Goal: Information Seeking & Learning: Learn about a topic

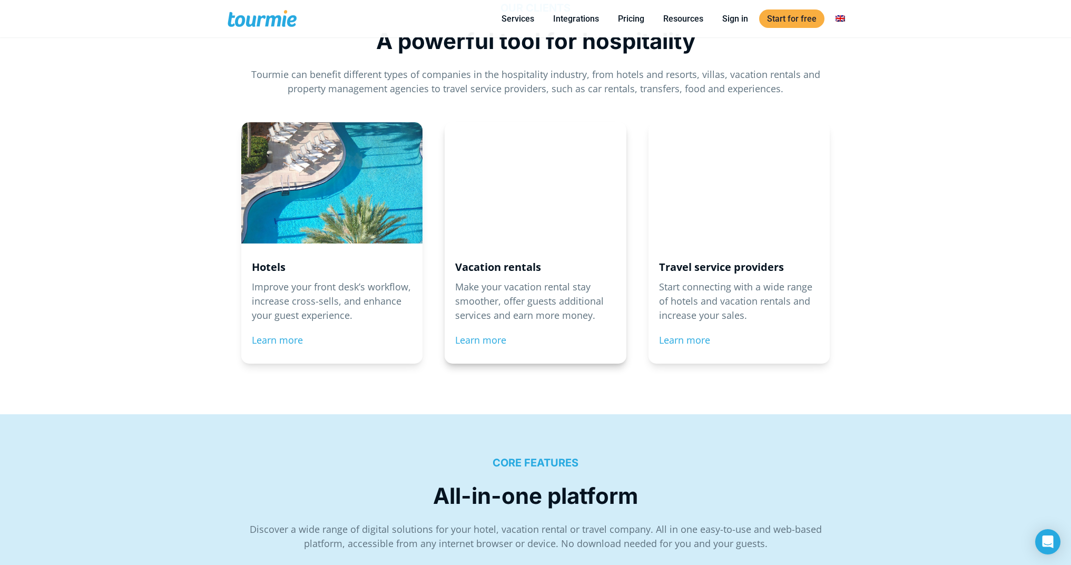
scroll to position [1124, 0]
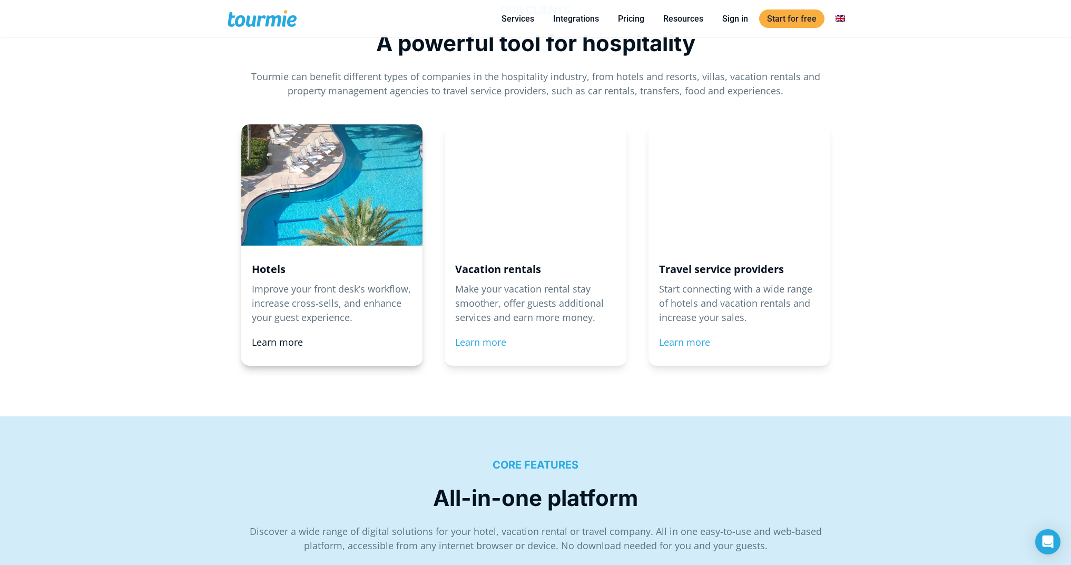
click at [282, 336] on link "Learn more" at bounding box center [277, 342] width 51 height 13
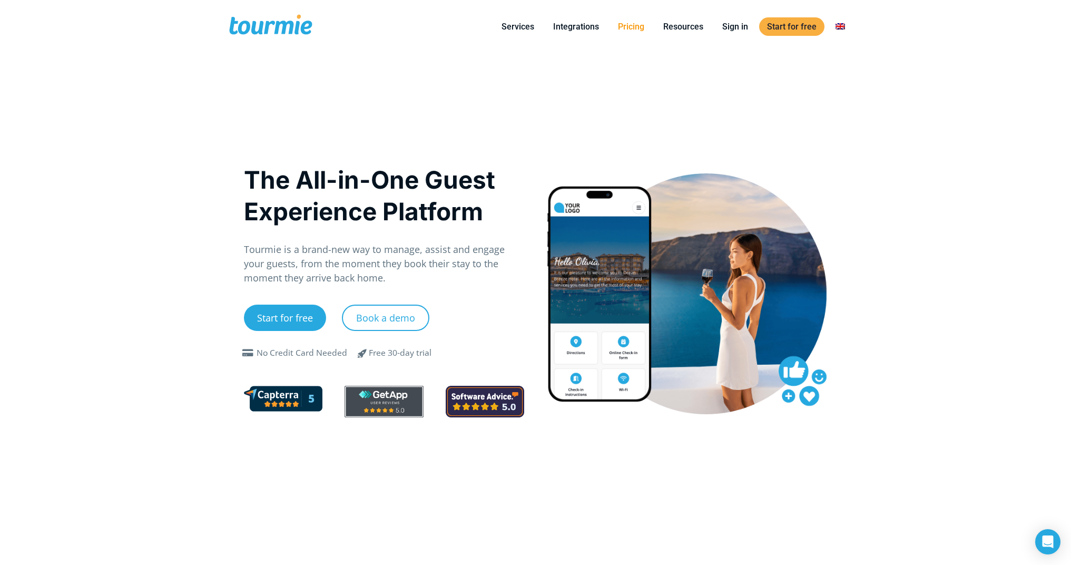
checkbox input "true"
click at [633, 27] on link "Pricing" at bounding box center [631, 26] width 42 height 13
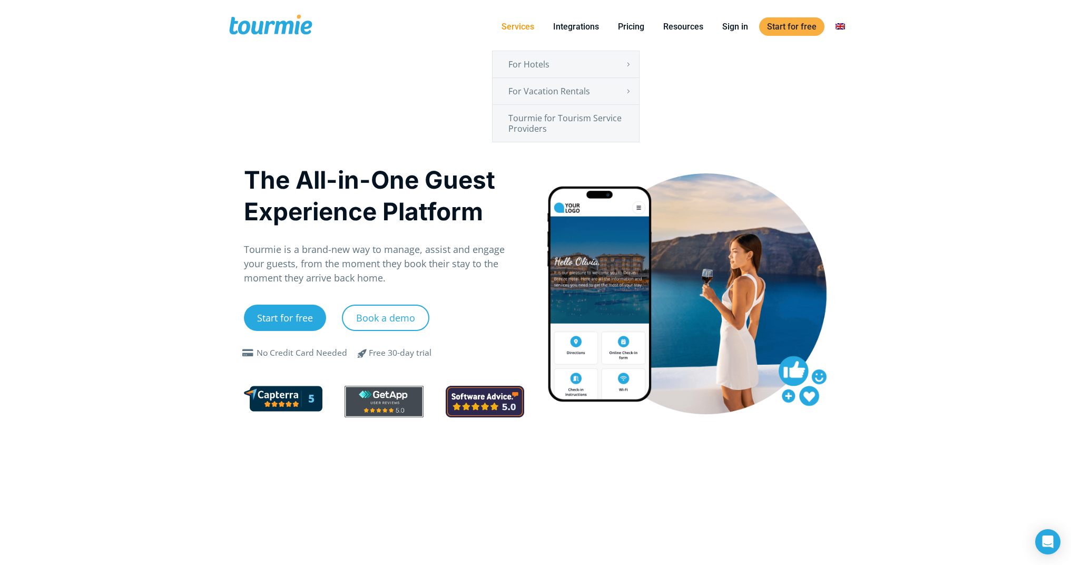
click at [519, 26] on link "Services" at bounding box center [518, 26] width 48 height 13
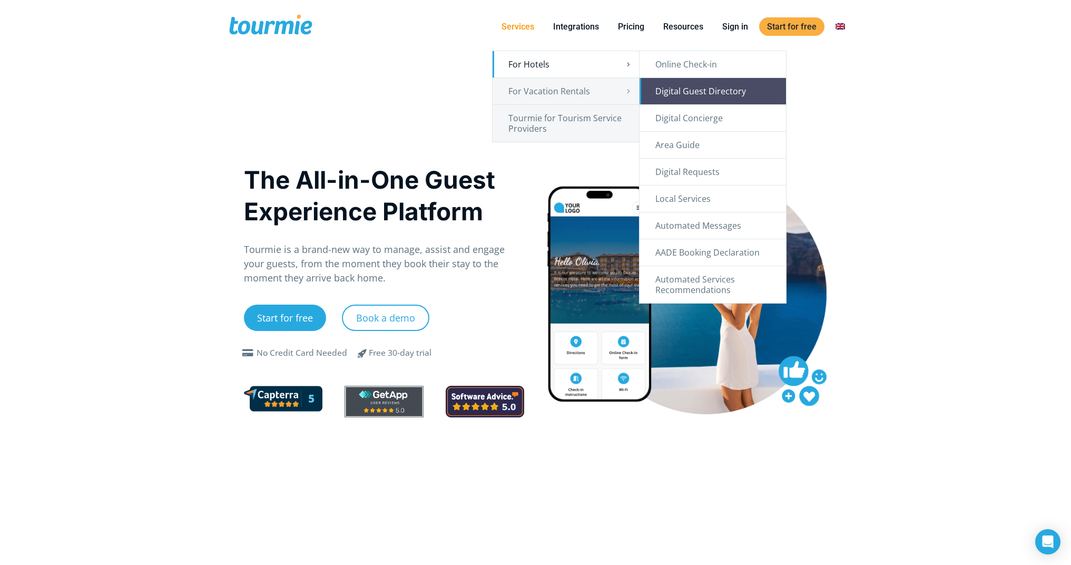
click at [709, 93] on link "Digital Guest Directory" at bounding box center [713, 91] width 146 height 26
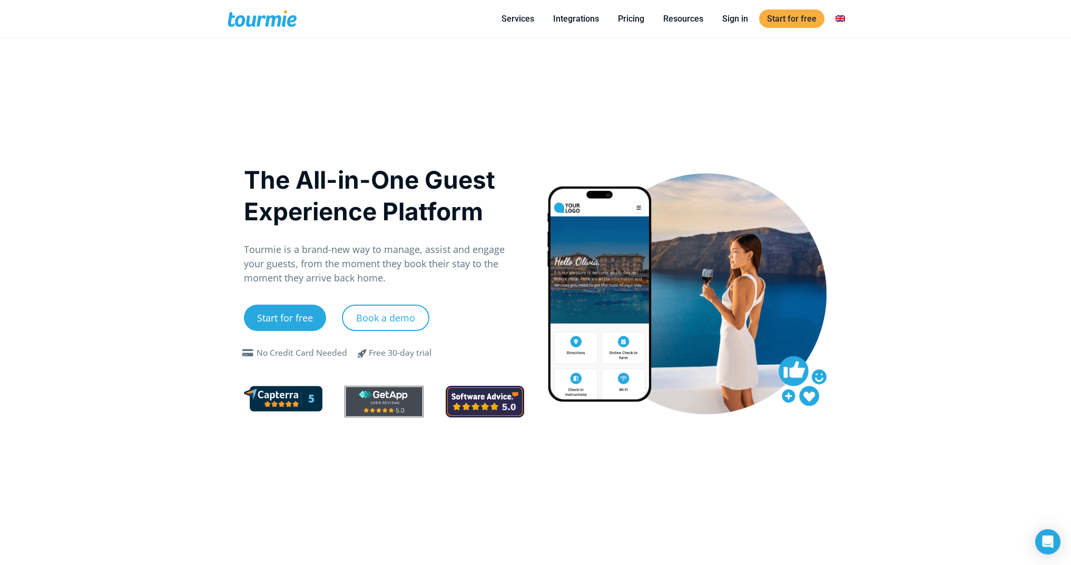
scroll to position [782, 0]
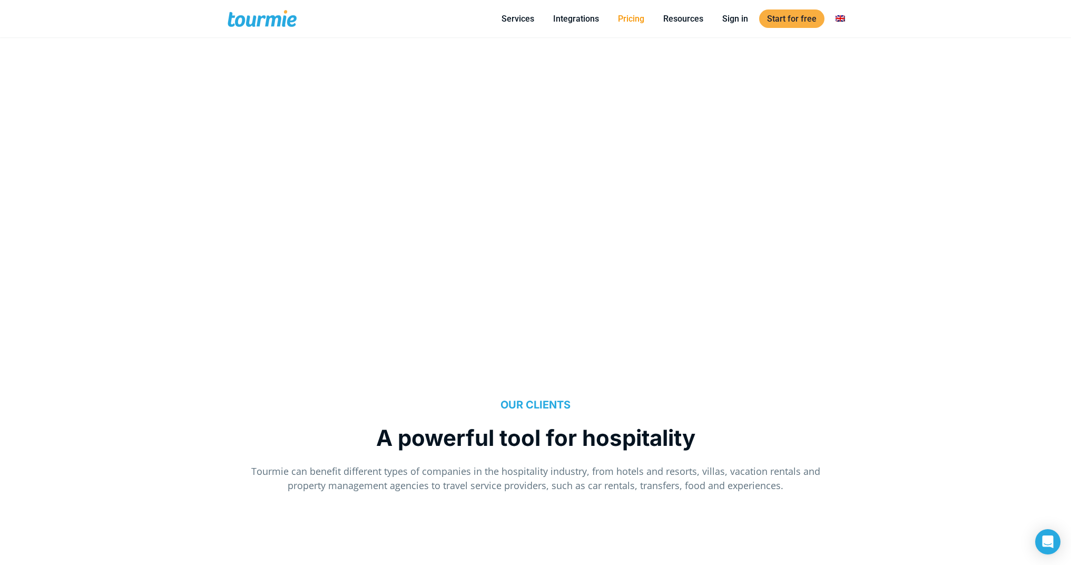
click at [640, 19] on link "Pricing" at bounding box center [631, 18] width 42 height 13
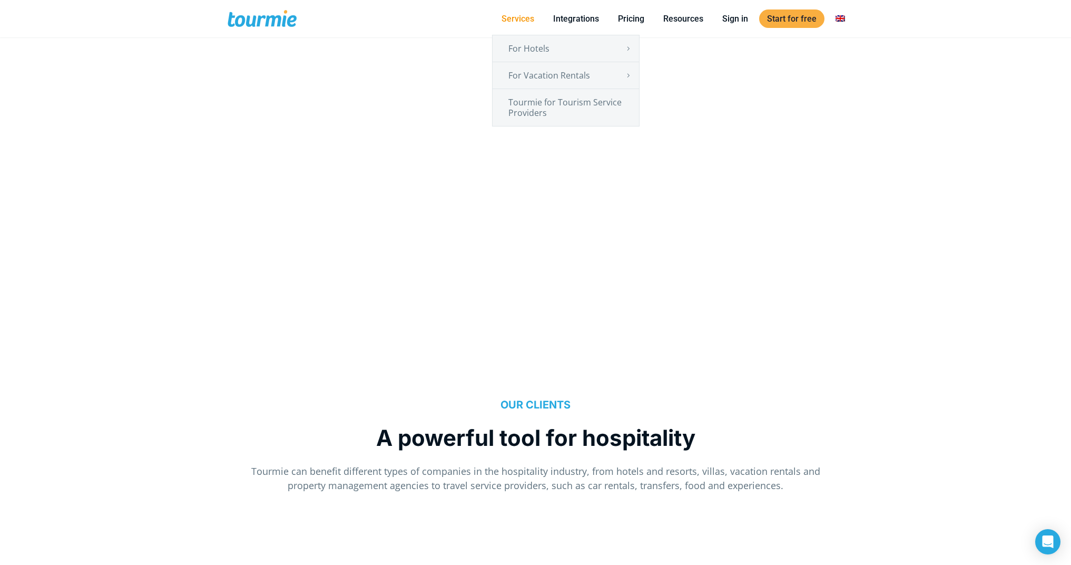
click at [523, 19] on link "Services" at bounding box center [518, 18] width 48 height 13
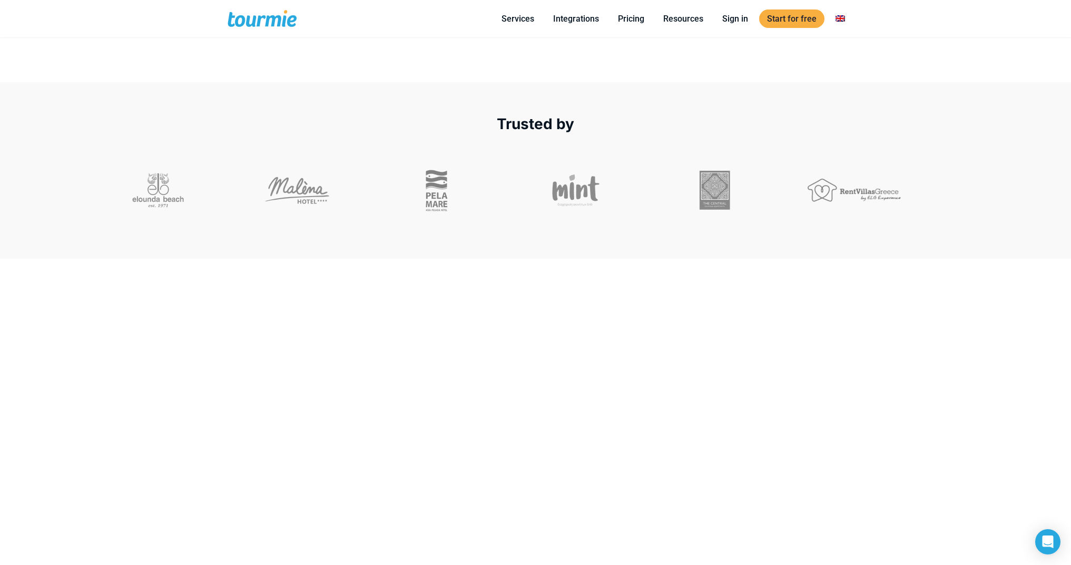
scroll to position [604, 0]
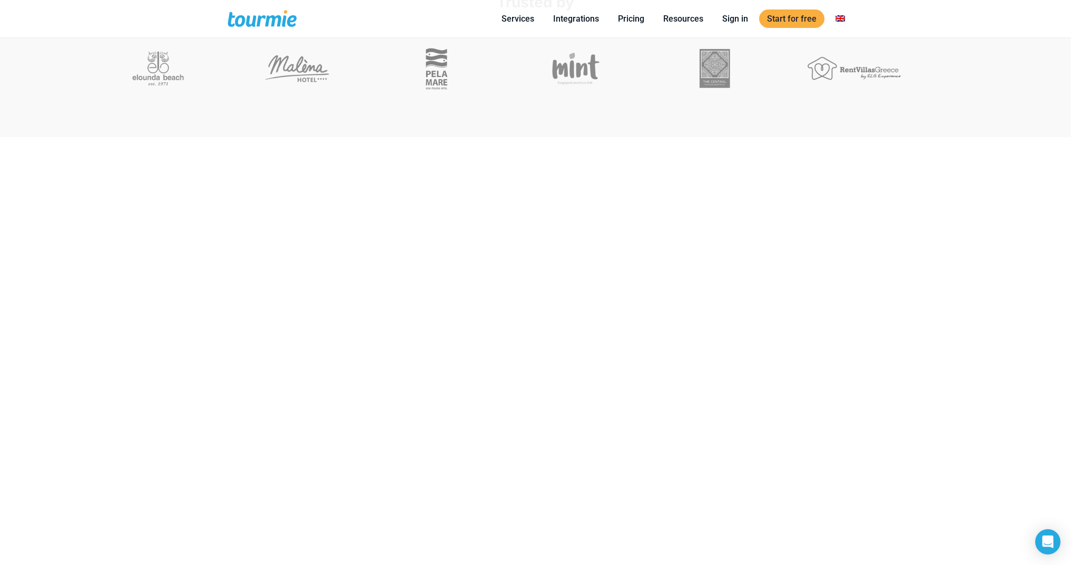
drag, startPoint x: 210, startPoint y: 156, endPoint x: 890, endPoint y: 419, distance: 729.5
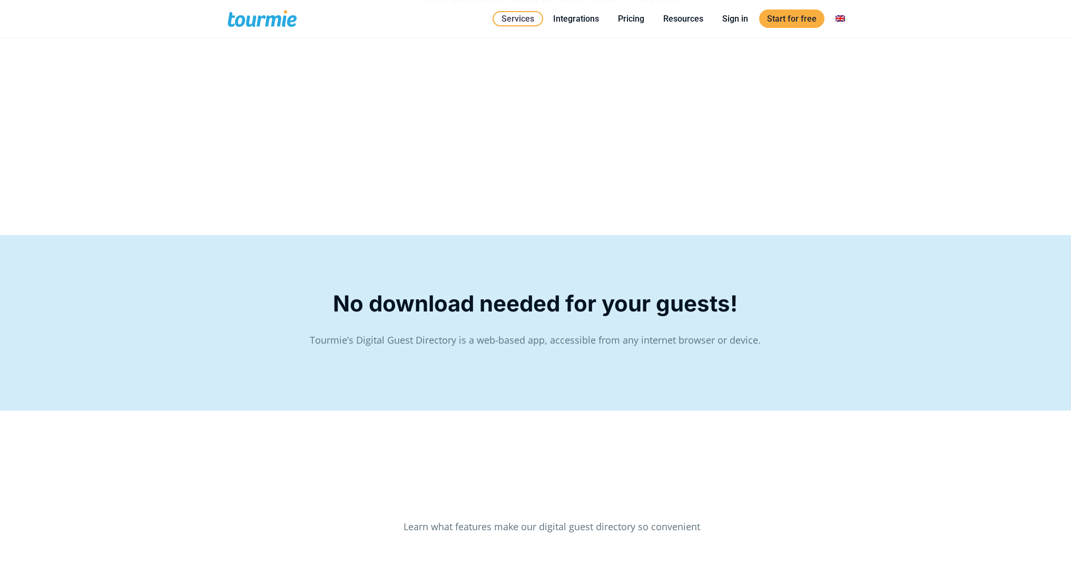
scroll to position [568, 0]
